Goal: Transaction & Acquisition: Book appointment/travel/reservation

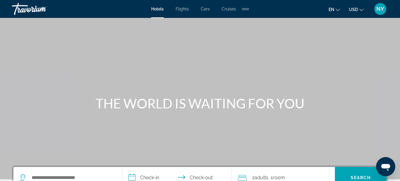
click at [204, 10] on span "Cars" at bounding box center [205, 9] width 9 height 5
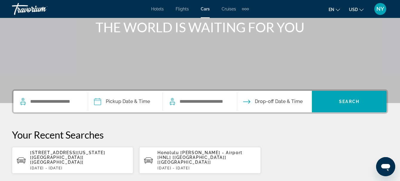
scroll to position [110, 0]
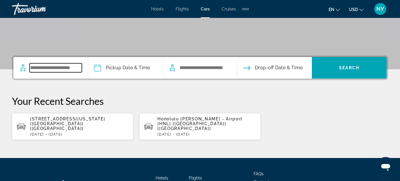
click at [77, 70] on input "Search widget" at bounding box center [56, 67] width 52 height 9
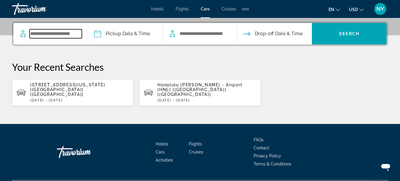
scroll to position [146, 0]
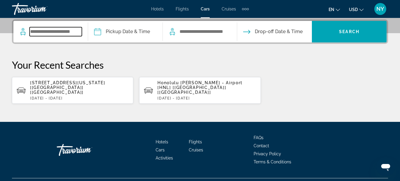
click at [42, 31] on input "Search widget" at bounding box center [56, 31] width 52 height 9
click at [68, 86] on span "[STREET_ADDRESS][US_STATE] [[GEOGRAPHIC_DATA]] [[GEOGRAPHIC_DATA]]" at bounding box center [67, 87] width 75 height 14
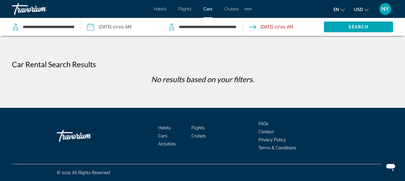
click at [248, 9] on div "Extra navigation items" at bounding box center [248, 9] width 2 height 2
click at [239, 21] on span "Activities" at bounding box center [237, 20] width 17 height 5
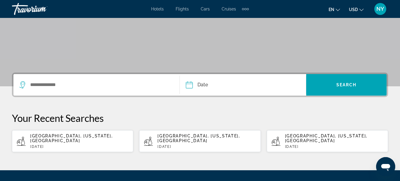
scroll to position [98, 0]
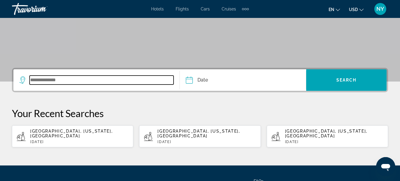
click at [39, 80] on input "Search widget" at bounding box center [102, 80] width 144 height 9
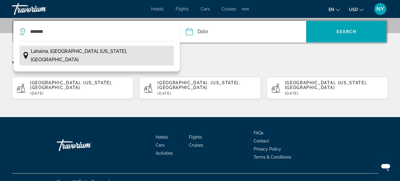
click at [61, 52] on span "Lahaina, [GEOGRAPHIC_DATA], [US_STATE], [GEOGRAPHIC_DATA]" at bounding box center [101, 55] width 140 height 17
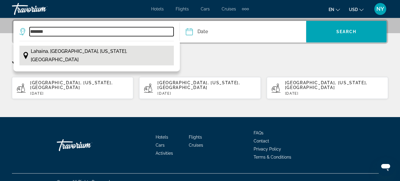
type input "**********"
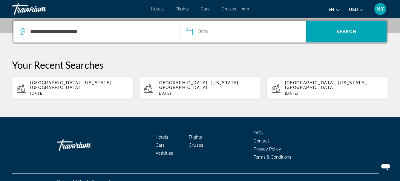
click at [188, 32] on input "Date" at bounding box center [216, 32] width 63 height 23
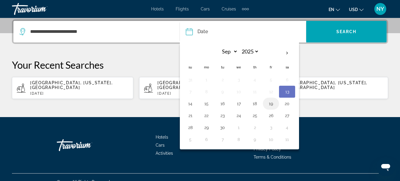
click at [271, 103] on button "19" at bounding box center [271, 104] width 10 height 8
type input "**********"
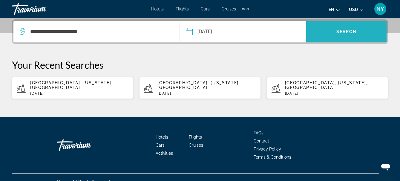
click at [351, 31] on span "Search" at bounding box center [347, 31] width 20 height 5
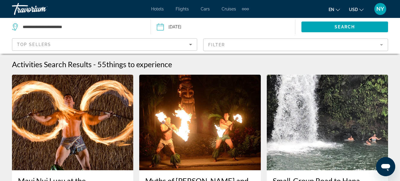
drag, startPoint x: 351, startPoint y: 31, endPoint x: 403, endPoint y: 21, distance: 53.2
click at [400, 21] on html "**********" at bounding box center [200, 90] width 400 height 181
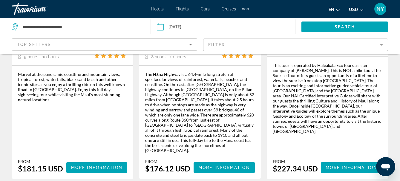
scroll to position [1084, 0]
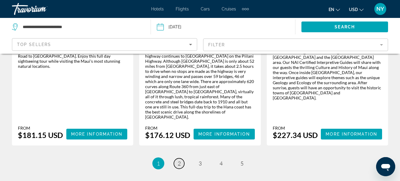
click at [179, 160] on span "2" at bounding box center [179, 163] width 3 height 7
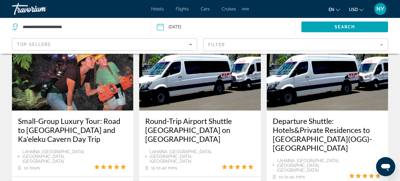
scroll to position [907, 0]
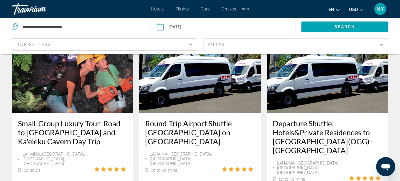
click at [180, 63] on img "Main content" at bounding box center [199, 65] width 121 height 96
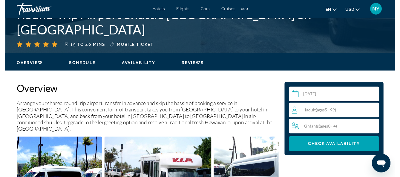
scroll to position [315, 0]
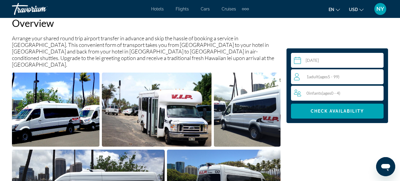
click at [298, 60] on input "Main content" at bounding box center [338, 61] width 95 height 17
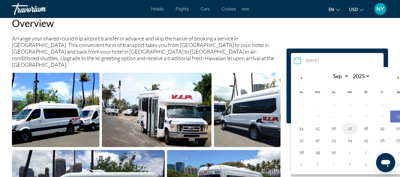
click at [352, 130] on button "17" at bounding box center [350, 128] width 10 height 8
type input "**********"
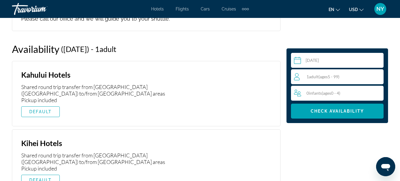
scroll to position [1046, 0]
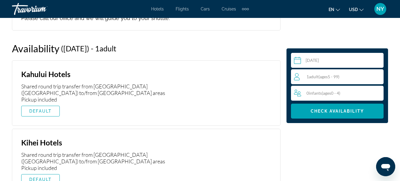
click at [333, 80] on div "1 Adult Adults ( ages [DEMOGRAPHIC_DATA])" at bounding box center [338, 76] width 89 height 7
click at [377, 74] on icon "Increment adults" at bounding box center [377, 76] width 5 height 7
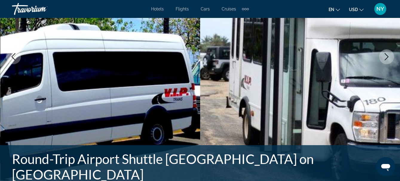
scroll to position [50, 0]
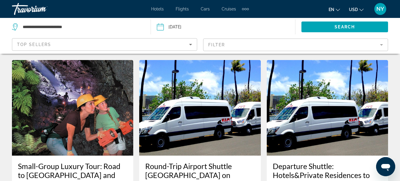
scroll to position [866, 0]
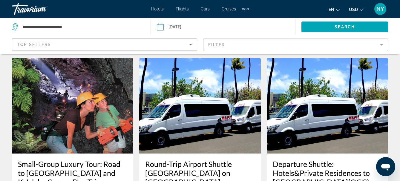
click at [300, 160] on h3 "Departure Shuttle: Hotels&Private Residences to [GEOGRAPHIC_DATA](OGG)-[GEOGRAP…" at bounding box center [327, 178] width 109 height 36
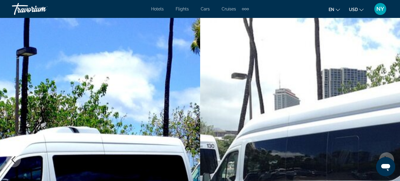
select select "*"
select select "****"
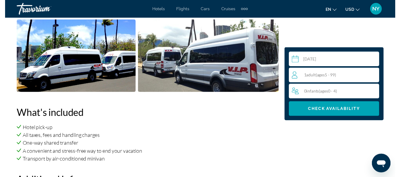
scroll to position [304, 0]
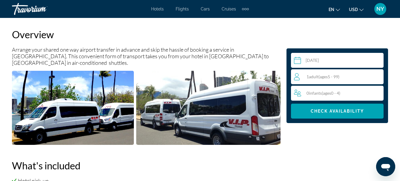
click at [298, 60] on input "Main content" at bounding box center [338, 61] width 95 height 17
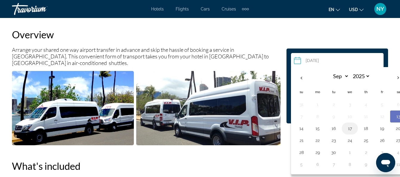
click at [347, 130] on button "17" at bounding box center [350, 128] width 10 height 8
type input "**********"
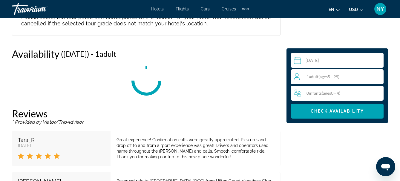
scroll to position [935, 0]
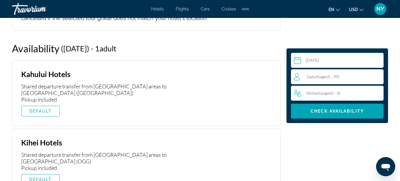
click at [323, 77] on span "ages" at bounding box center [324, 76] width 8 height 5
click at [376, 74] on icon "Increment adults" at bounding box center [377, 76] width 5 height 7
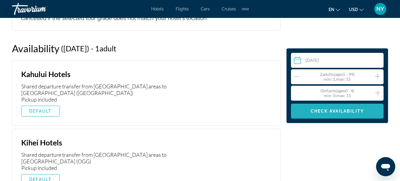
click at [340, 110] on span "Check Availability" at bounding box center [337, 111] width 53 height 5
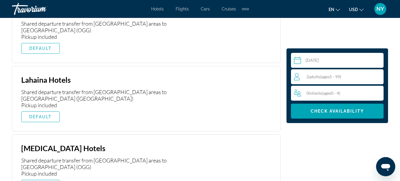
scroll to position [1345, 0]
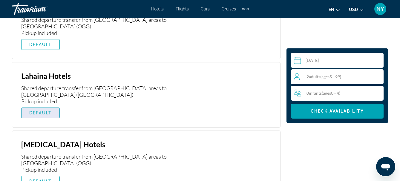
click at [45, 106] on span "Main content" at bounding box center [41, 113] width 38 height 14
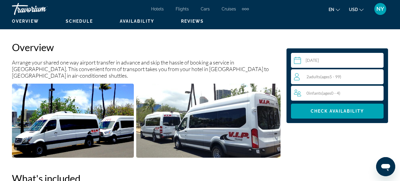
scroll to position [0, 0]
